Goal: Information Seeking & Learning: Learn about a topic

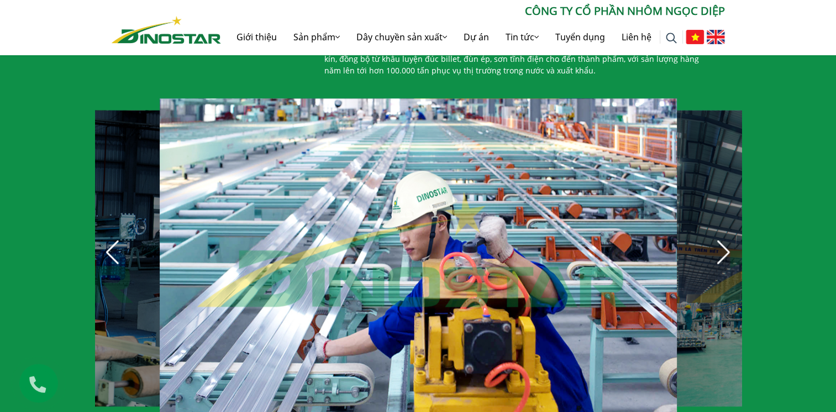
scroll to position [736, 0]
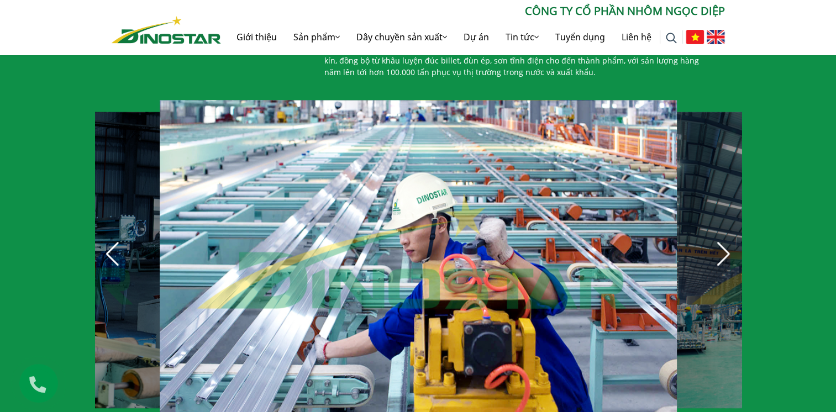
click at [726, 245] on div "Next slide" at bounding box center [723, 254] width 24 height 24
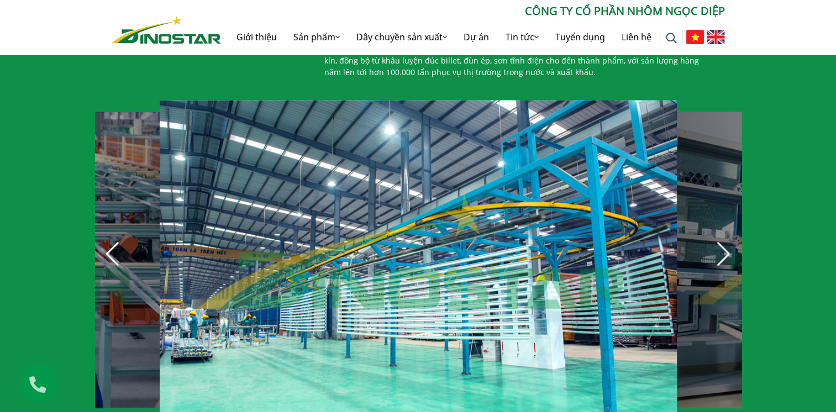
click at [726, 245] on div "Next slide" at bounding box center [723, 254] width 24 height 24
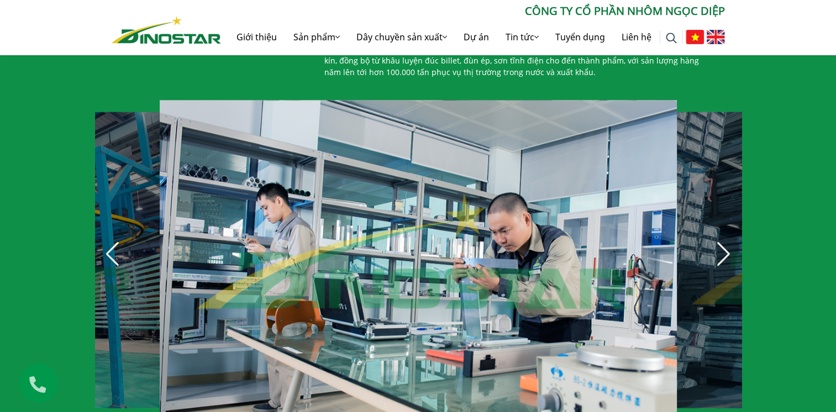
click at [726, 245] on div "Next slide" at bounding box center [723, 254] width 24 height 24
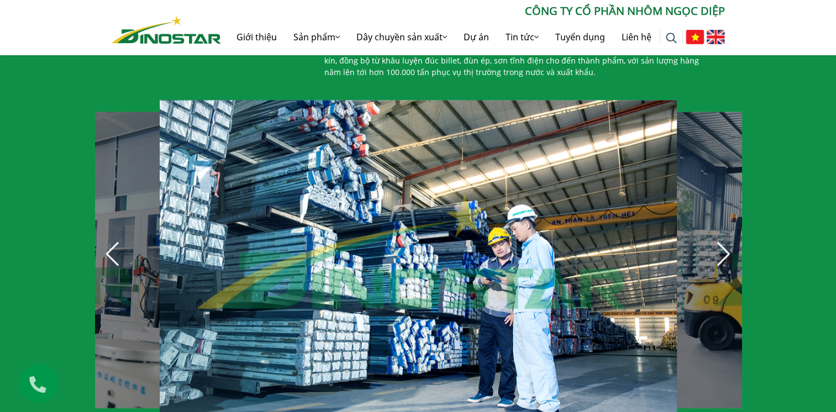
click at [726, 245] on div "Next slide" at bounding box center [723, 254] width 24 height 24
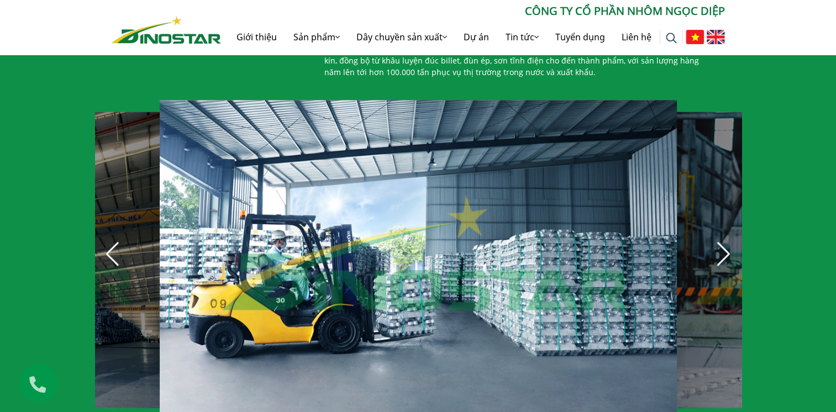
click at [726, 245] on div "Next slide" at bounding box center [723, 254] width 24 height 24
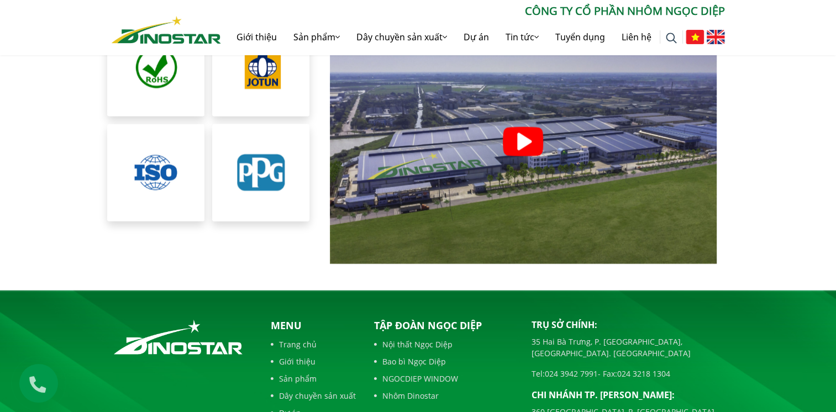
scroll to position [2529, 0]
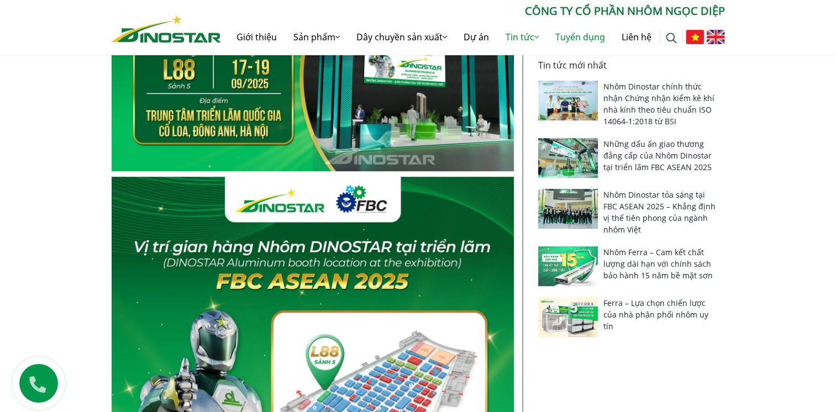
scroll to position [552, 0]
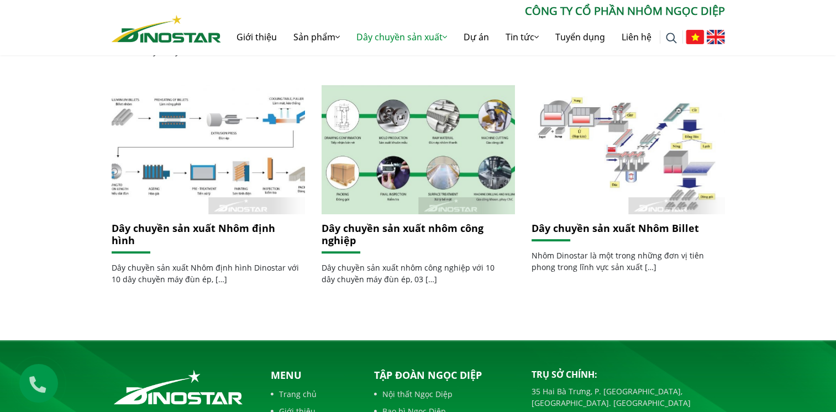
scroll to position [447, 0]
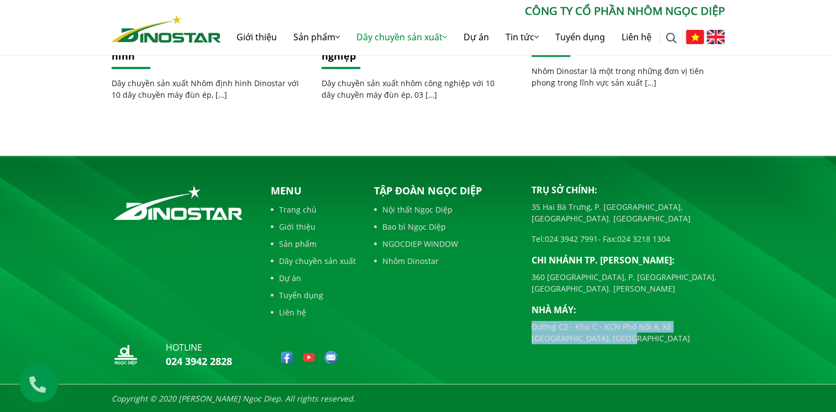
drag, startPoint x: 534, startPoint y: 303, endPoint x: 584, endPoint y: 324, distance: 54.5
click at [583, 324] on div "Trụ sở chính: 35 Hai Bà Trưng, P. Cửa Nam, Tp. Hà Nội Tel: 024 3942 7991 - Fax:…" at bounding box center [628, 278] width 210 height 190
click at [587, 326] on div "Trụ sở chính: 35 Hai Bà Trưng, P. Cửa Nam, Tp. Hà Nội Tel: 024 3942 7991 - Fax:…" at bounding box center [628, 278] width 210 height 190
click at [585, 321] on p "Đường C2 - Khu C - KCN Phố Nối A, Xã [GEOGRAPHIC_DATA], [GEOGRAPHIC_DATA]" at bounding box center [627, 332] width 193 height 23
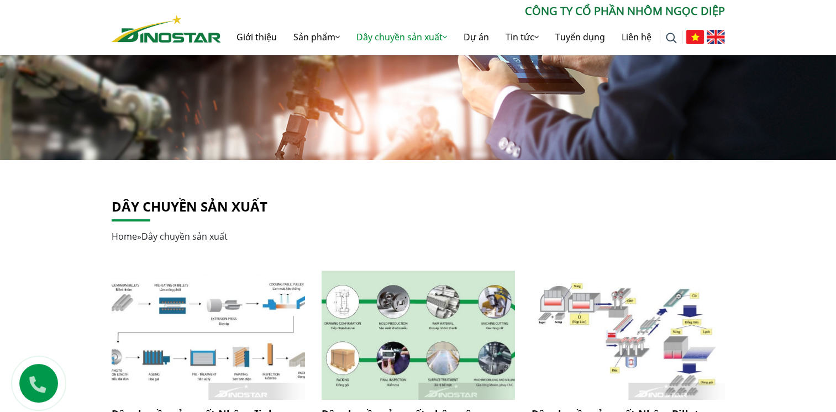
scroll to position [0, 0]
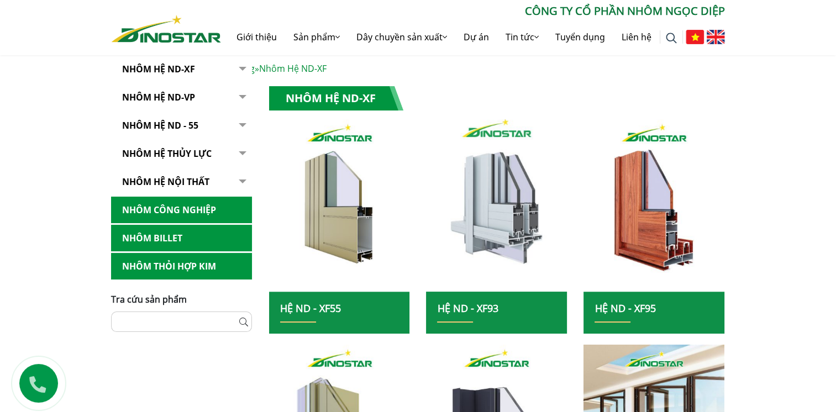
scroll to position [184, 0]
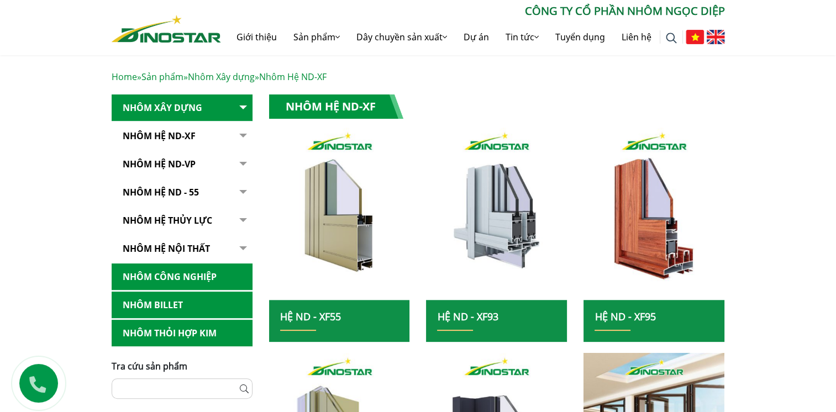
click at [245, 139] on button "button" at bounding box center [241, 136] width 22 height 27
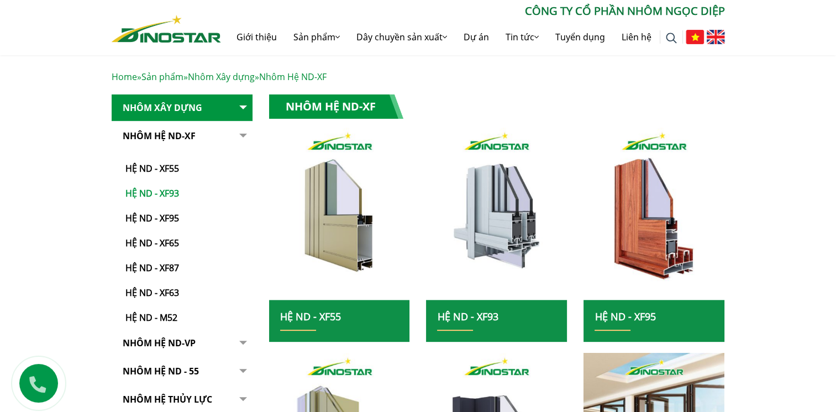
click at [161, 190] on link "Hệ ND - XF93" at bounding box center [184, 188] width 135 height 25
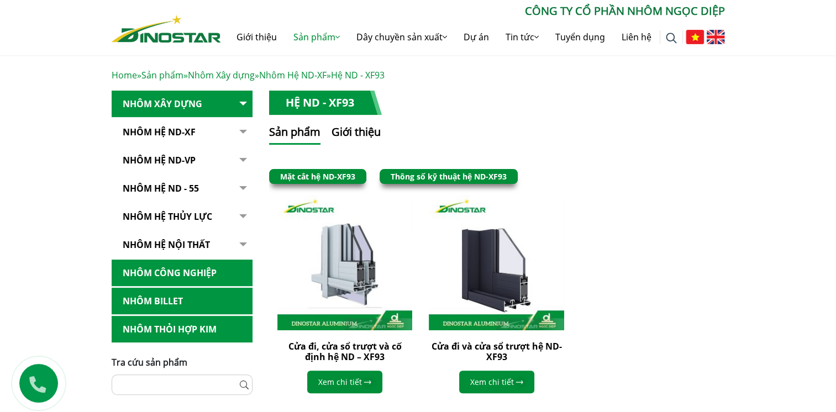
scroll to position [184, 0]
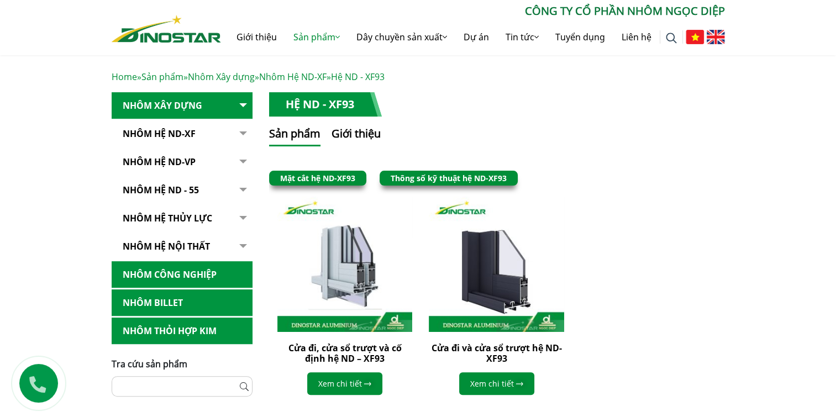
click at [191, 239] on link "Nhôm hệ nội thất" at bounding box center [182, 246] width 141 height 27
click at [226, 242] on link "Nhôm hệ nội thất" at bounding box center [182, 246] width 141 height 27
click at [248, 245] on button "button" at bounding box center [241, 246] width 22 height 27
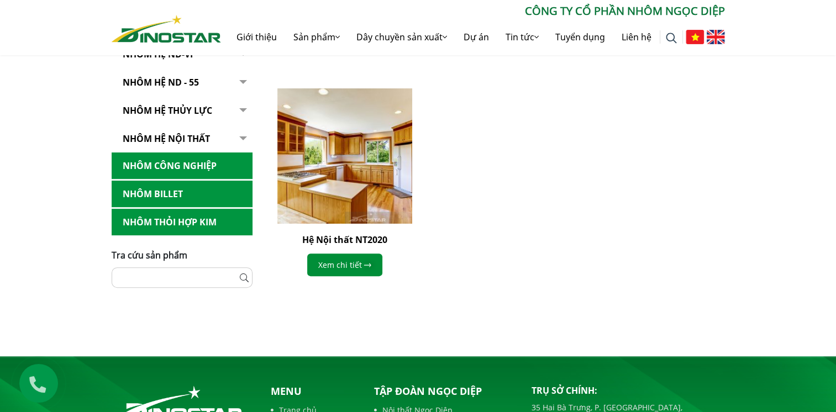
scroll to position [276, 0]
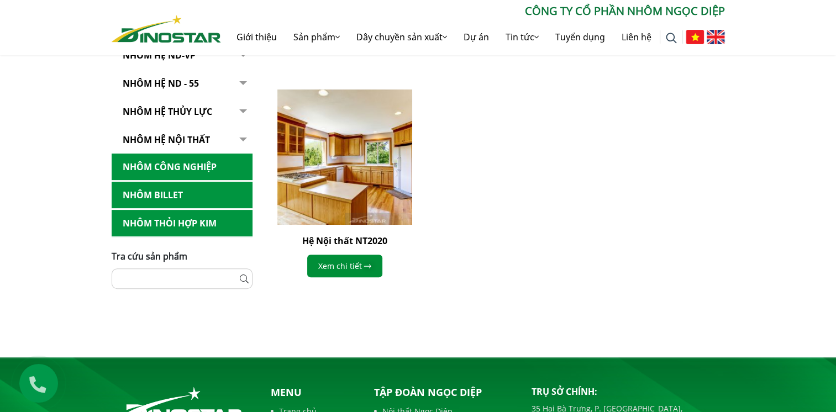
click at [193, 168] on link "Nhôm Công nghiệp" at bounding box center [182, 167] width 141 height 27
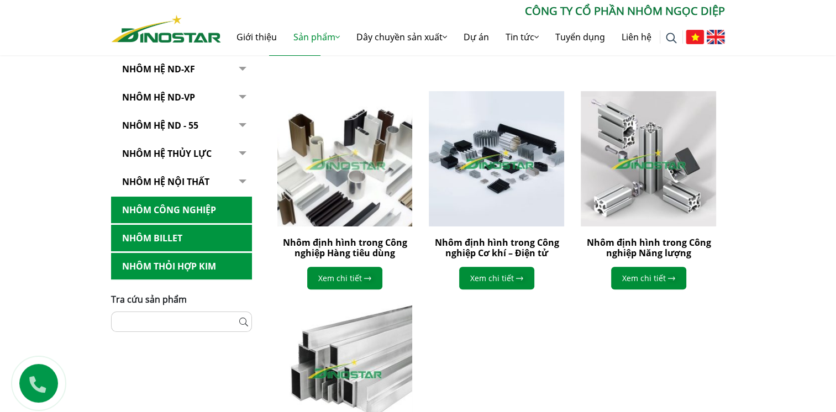
scroll to position [276, 0]
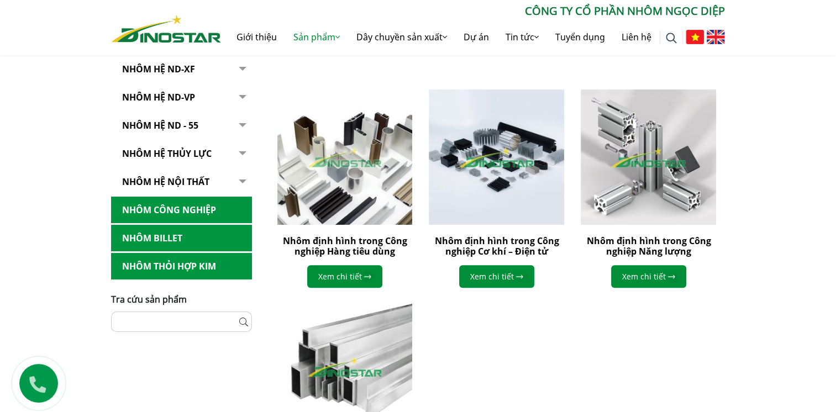
click at [191, 268] on link "Nhôm Thỏi hợp kim" at bounding box center [181, 266] width 141 height 27
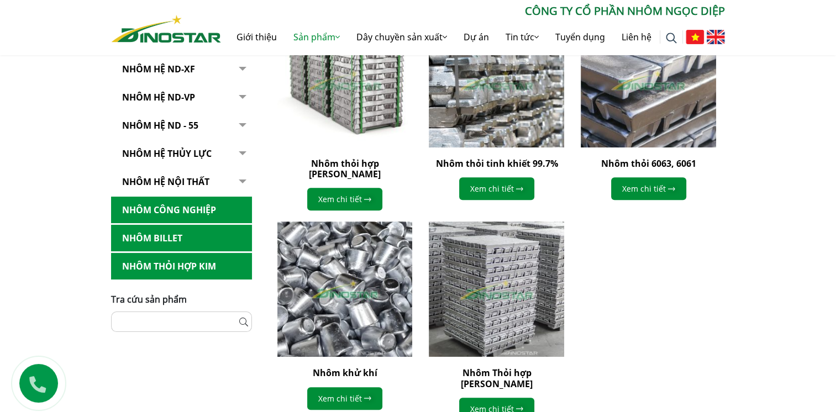
scroll to position [368, 0]
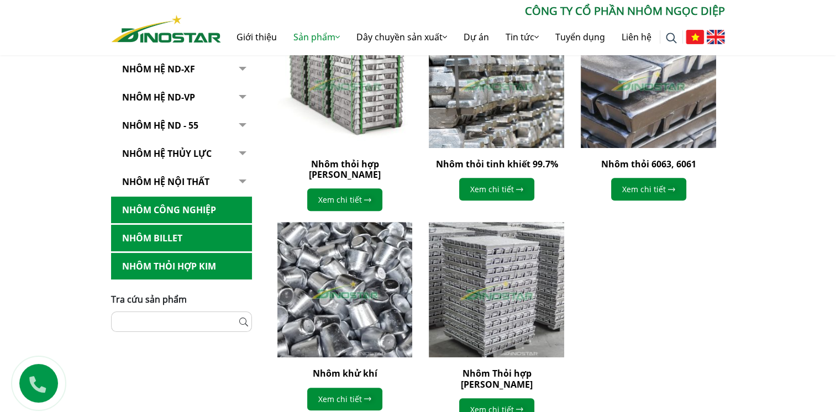
click at [219, 238] on link "Nhôm Billet" at bounding box center [181, 238] width 141 height 27
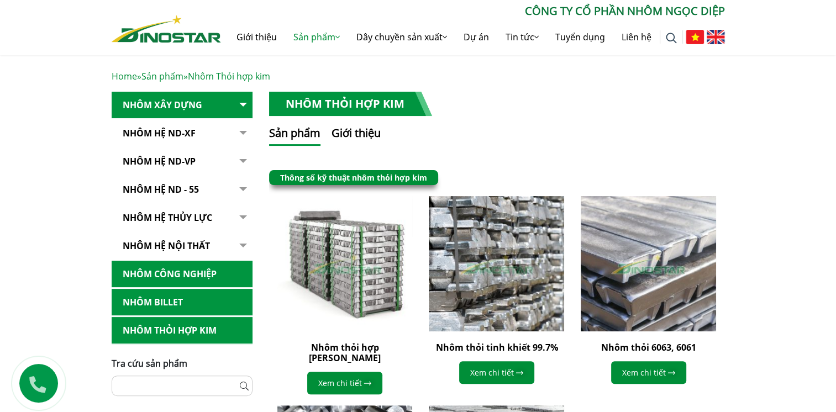
scroll to position [184, 0]
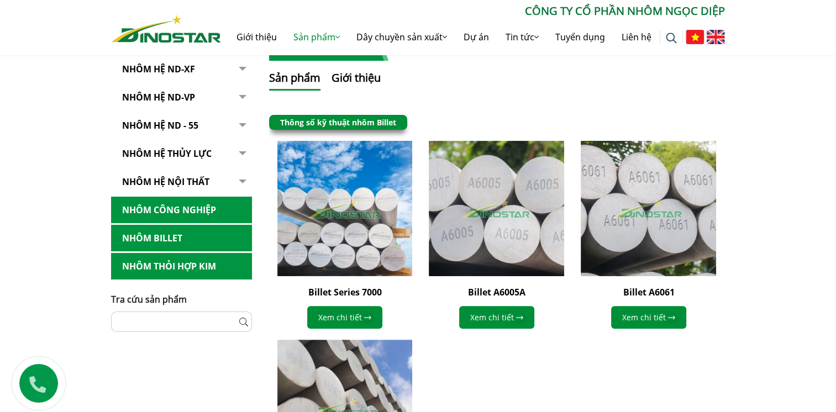
scroll to position [184, 0]
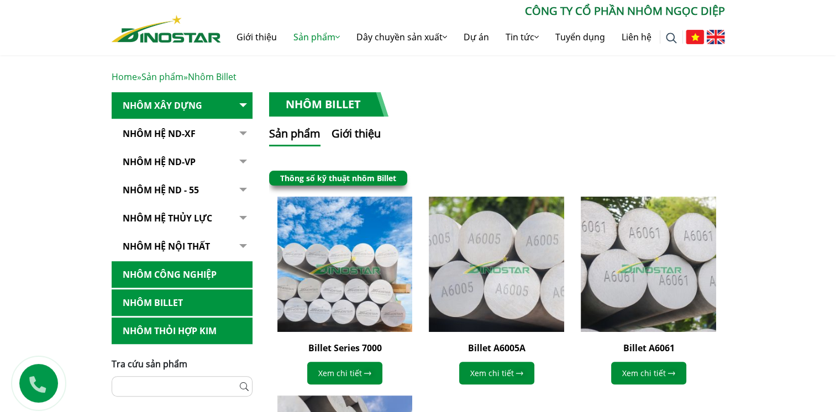
click at [192, 270] on link "Nhôm Công nghiệp" at bounding box center [182, 274] width 141 height 27
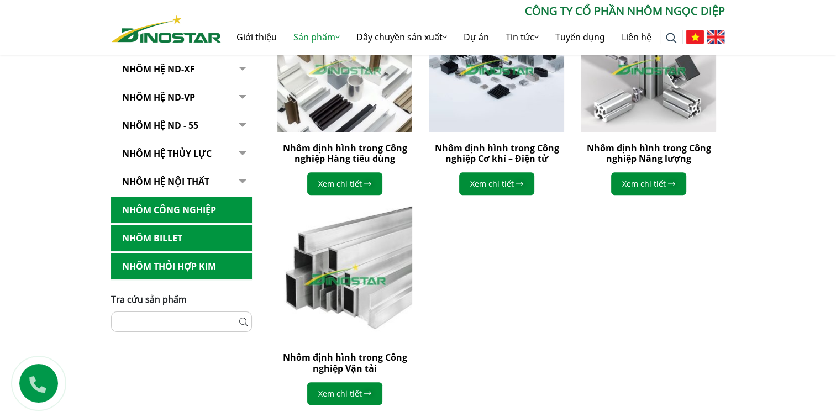
scroll to position [368, 0]
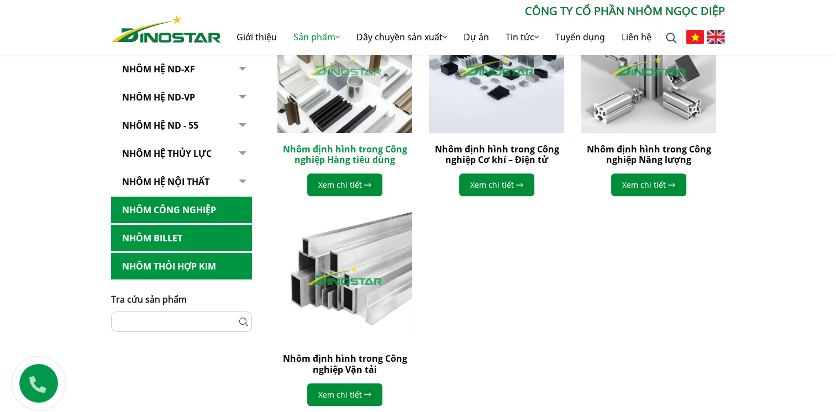
click at [357, 159] on link "Nhôm định hình trong Công nghiệp Hàng tiêu dùng" at bounding box center [344, 154] width 124 height 23
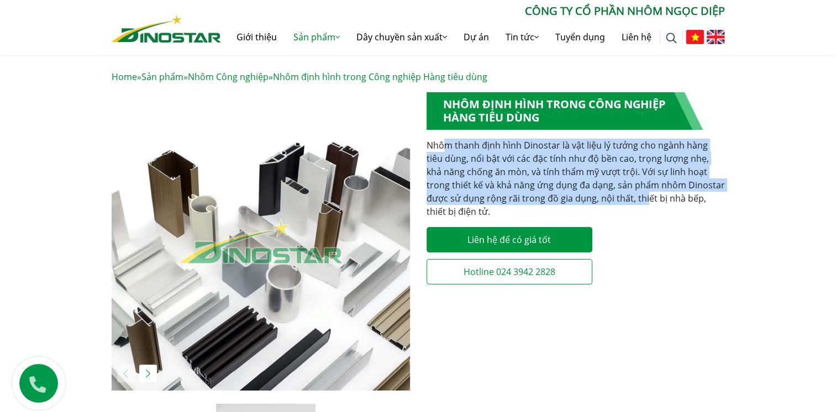
drag, startPoint x: 445, startPoint y: 145, endPoint x: 621, endPoint y: 193, distance: 182.6
click at [621, 193] on p "Nhôm thanh định hình Dinostar là vật liệu lý tưởng cho ngành hàng tiêu dùng, nổ…" at bounding box center [575, 179] width 298 height 80
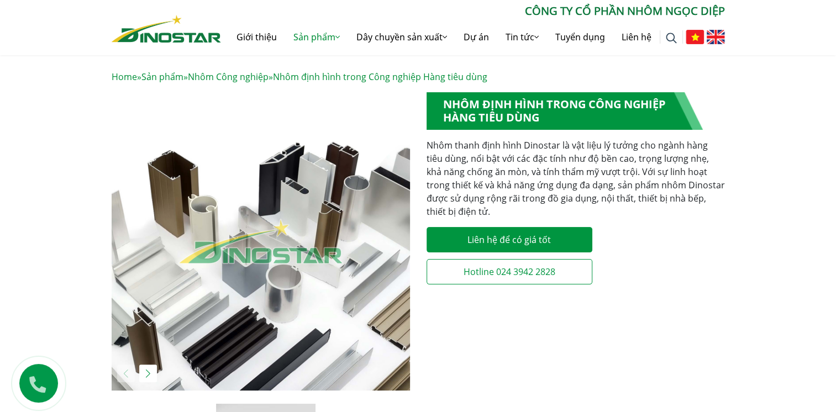
drag, startPoint x: 621, startPoint y: 193, endPoint x: 633, endPoint y: 212, distance: 21.6
click at [633, 212] on p "Nhôm thanh định hình Dinostar là vật liệu lý tưởng cho ngành hàng tiêu dùng, nổ…" at bounding box center [575, 179] width 298 height 80
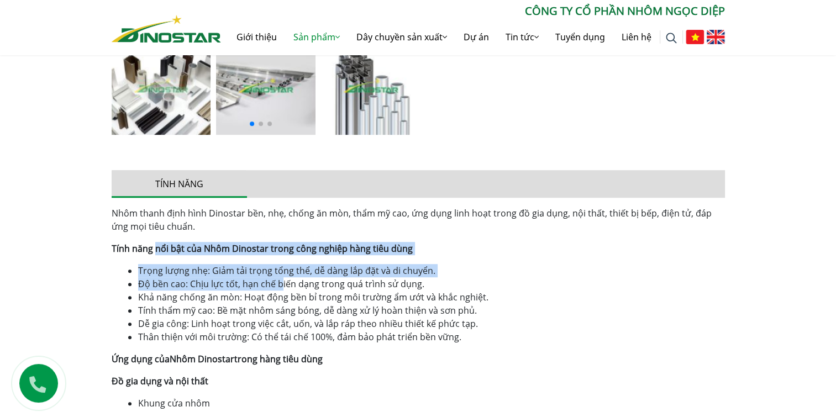
drag, startPoint x: 154, startPoint y: 240, endPoint x: 289, endPoint y: 286, distance: 143.6
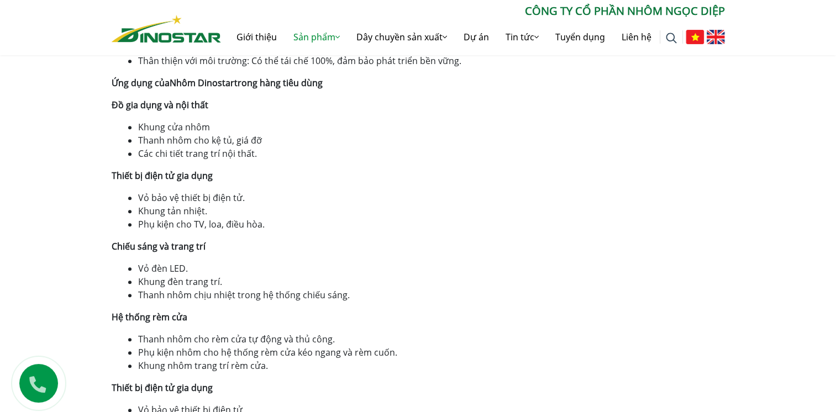
click at [458, 238] on div "Nhôm thanh định hình Dinostar bền, nhẹ, chống ăn mòn, thẩm mỹ cao, ứng dụng lin…" at bounding box center [418, 221] width 613 height 583
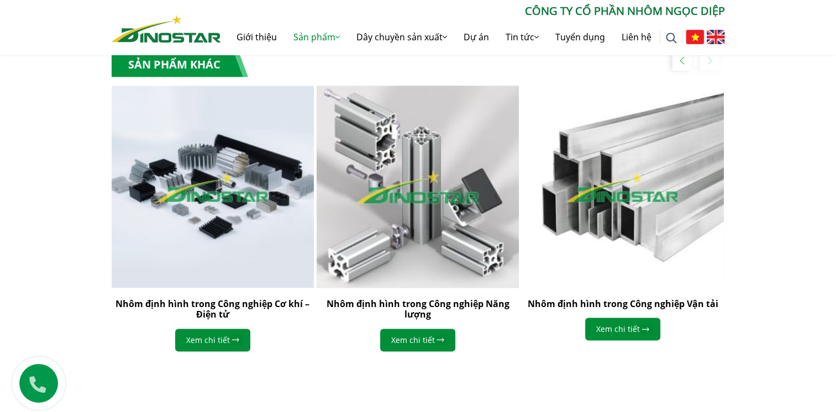
scroll to position [1565, 0]
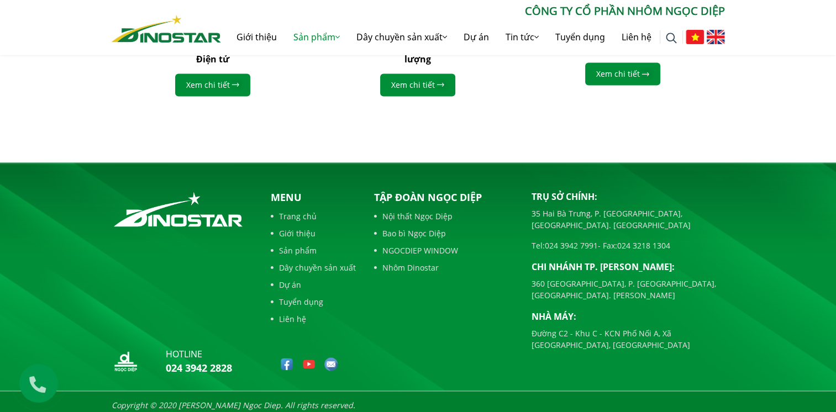
click at [426, 233] on link "Bao bì Ngọc Diệp" at bounding box center [444, 234] width 141 height 12
